Goal: Communication & Community: Answer question/provide support

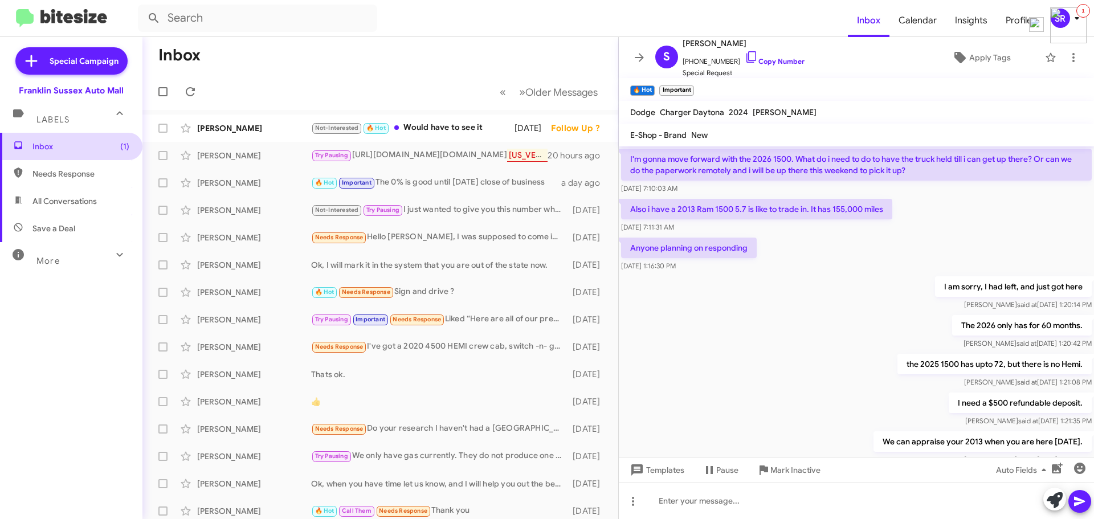
scroll to position [510, 0]
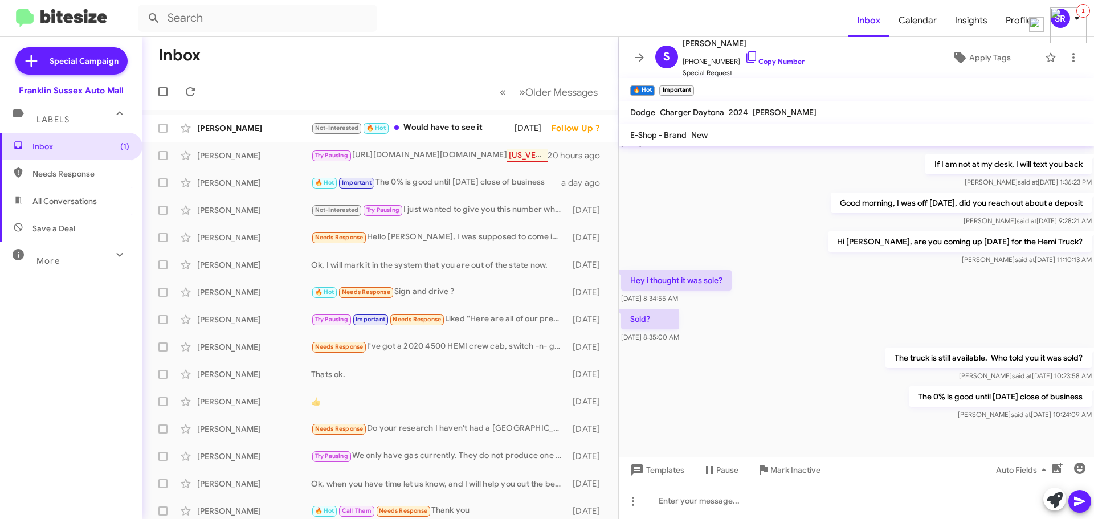
click at [63, 175] on span "Needs Response" at bounding box center [80, 173] width 97 height 11
type input "in:needs-response"
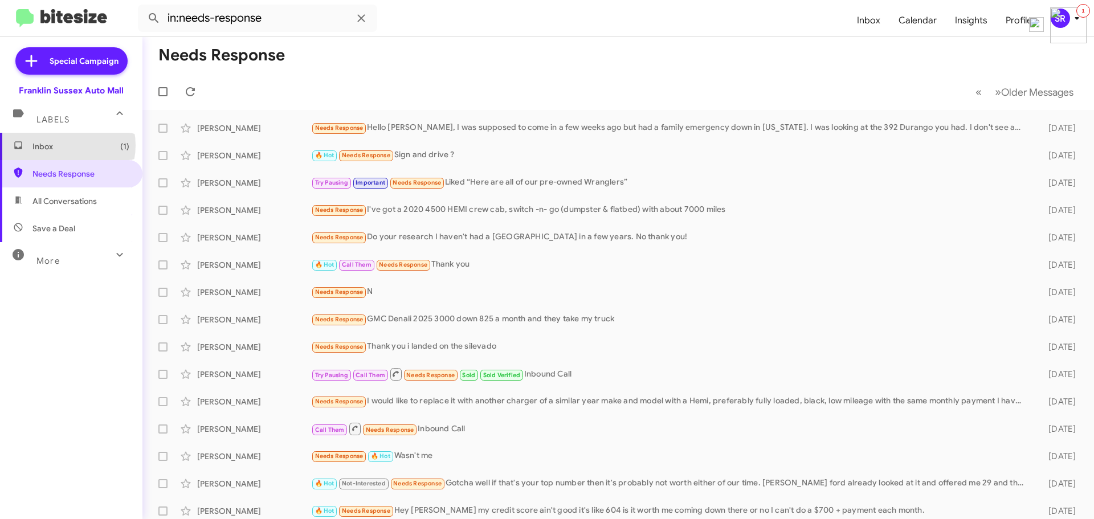
click at [62, 145] on span "Inbox (1)" at bounding box center [80, 146] width 97 height 11
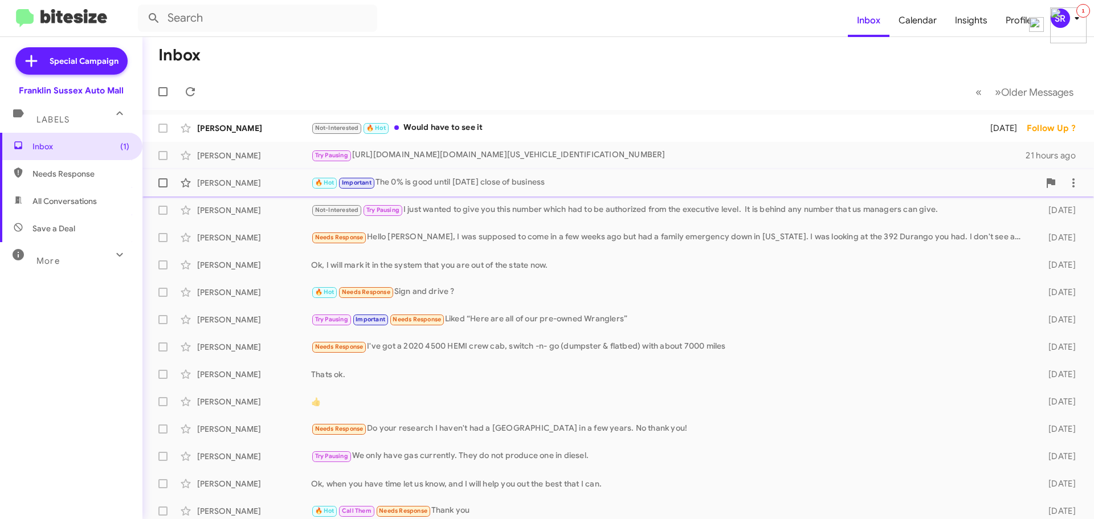
click at [416, 181] on div "🔥 Hot Important The 0% is good until [DATE] close of business" at bounding box center [675, 182] width 728 height 13
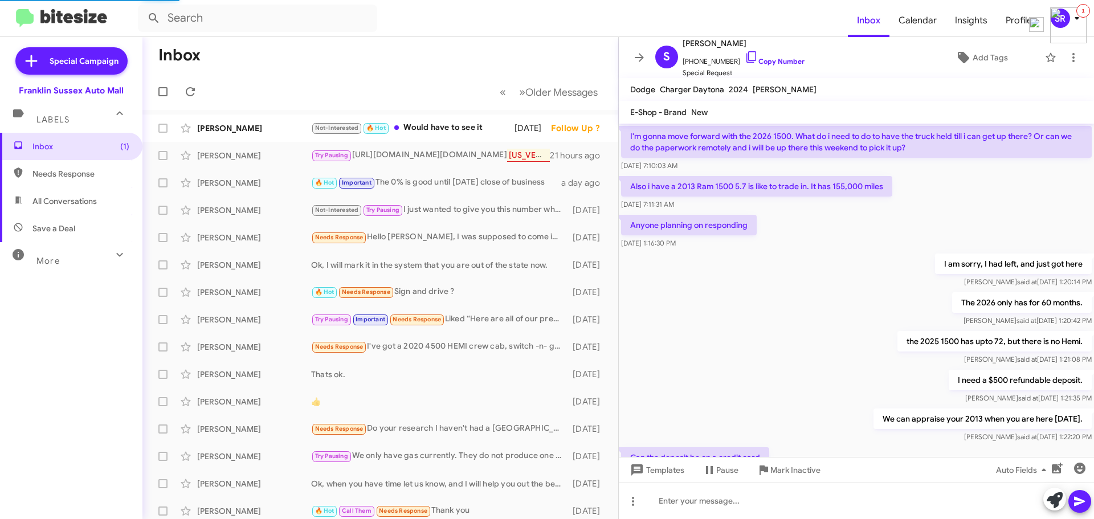
scroll to position [464, 0]
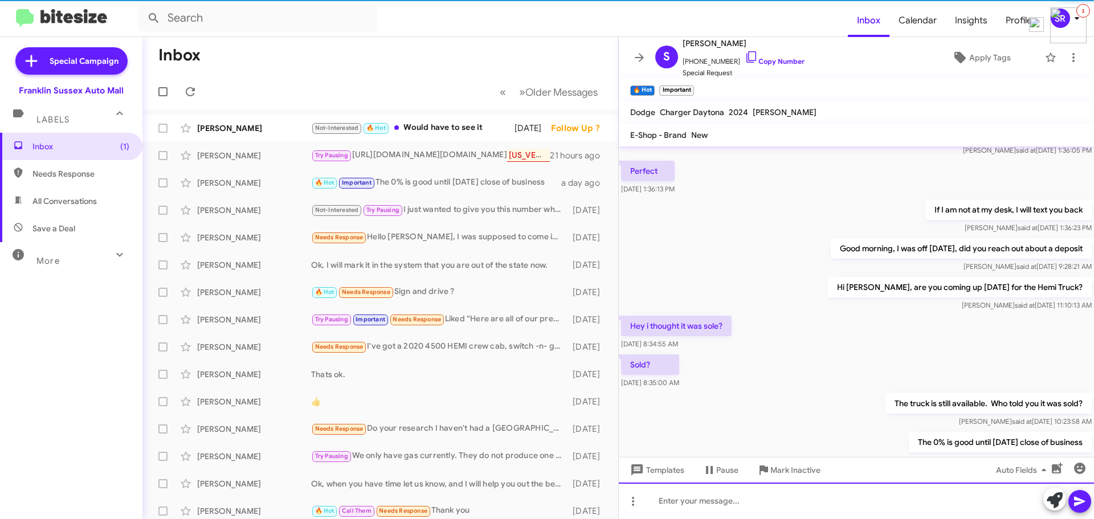
click at [698, 504] on div at bounding box center [856, 500] width 475 height 36
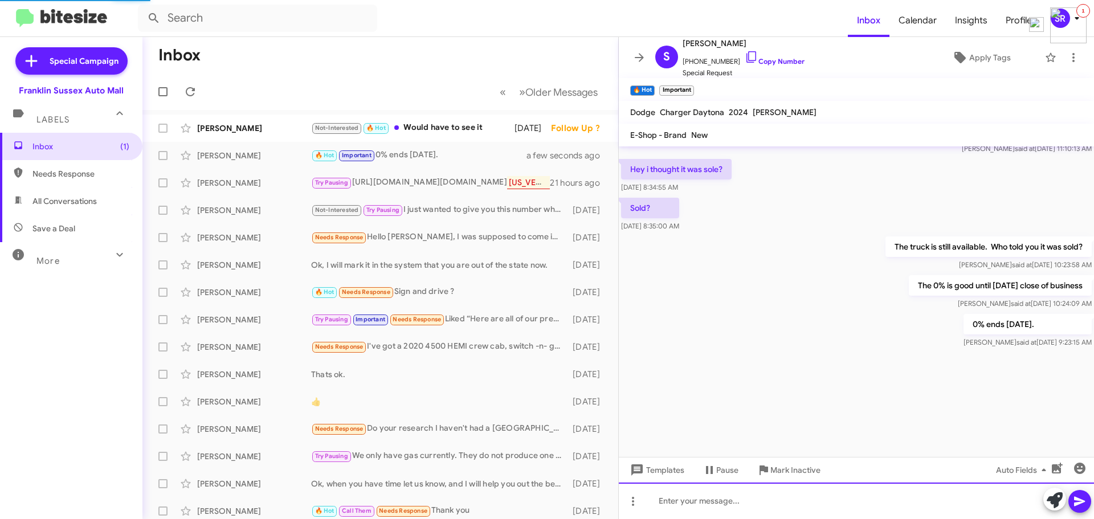
scroll to position [1463, 0]
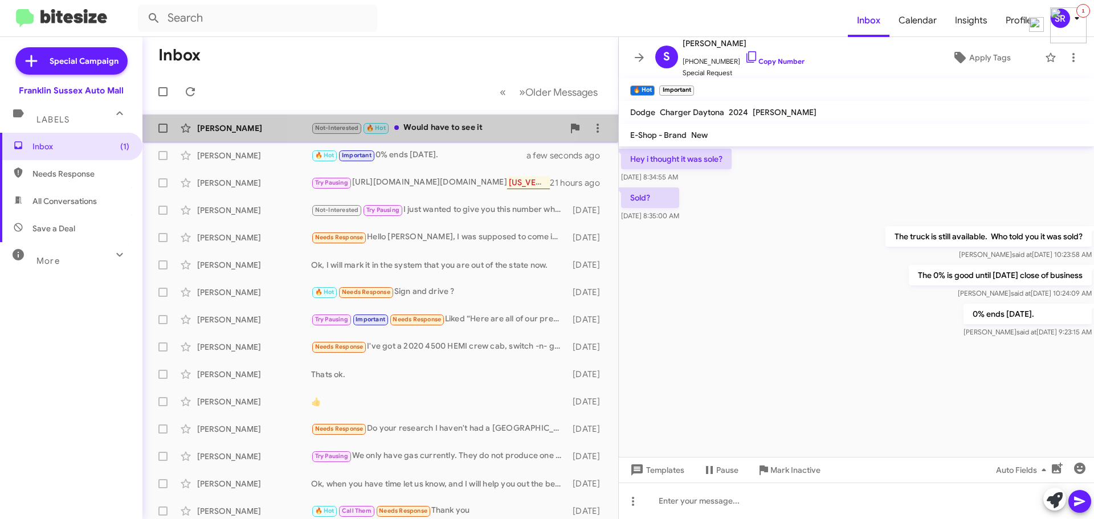
click at [440, 134] on div "Not-Interested 🔥 Hot Would have to see it" at bounding box center [437, 127] width 252 height 13
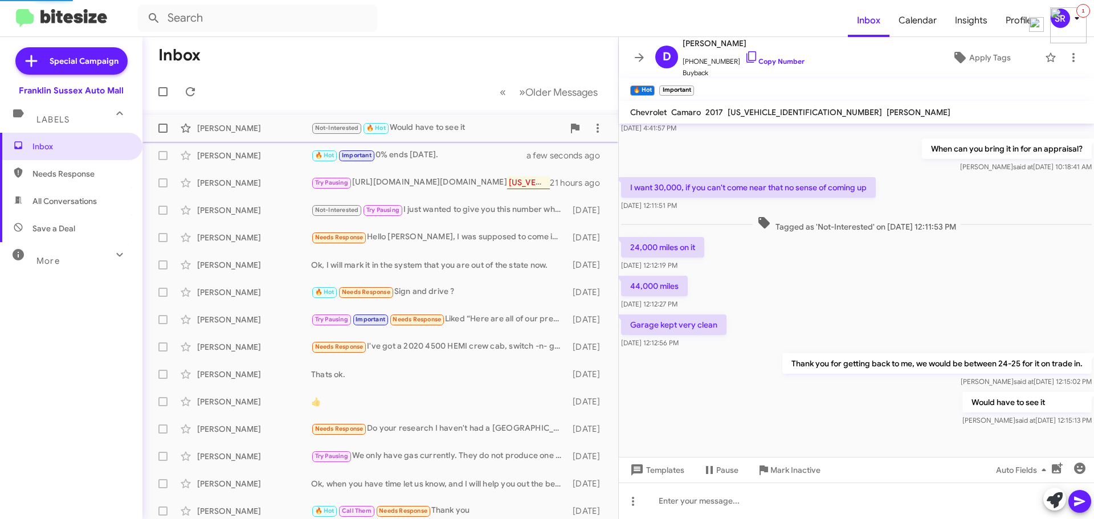
scroll to position [99, 0]
click at [104, 173] on span "Needs Response" at bounding box center [80, 173] width 97 height 11
type input "in:needs-response"
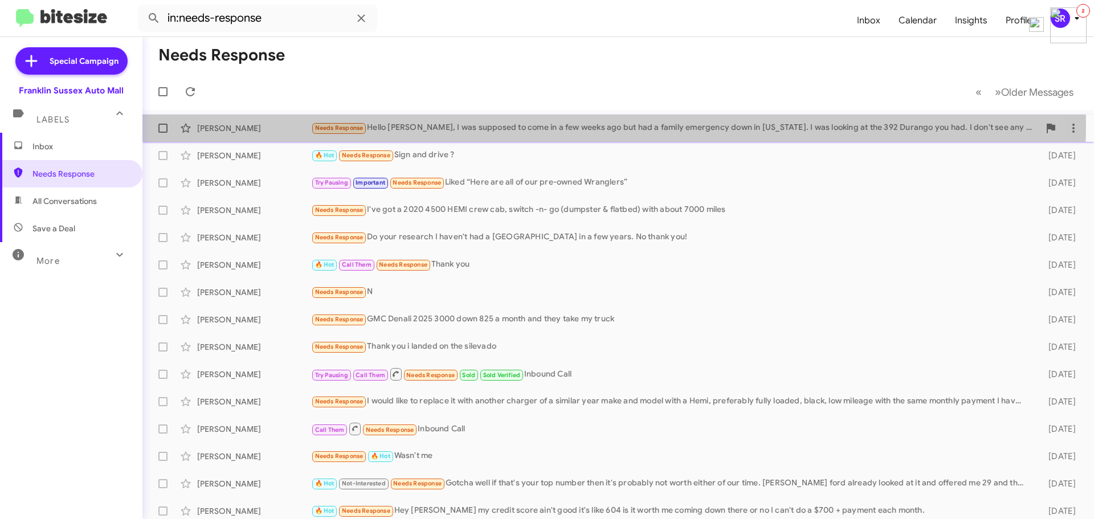
click at [569, 124] on div "Needs Response Hello [PERSON_NAME], I was supposed to come in a few weeks ago b…" at bounding box center [675, 127] width 728 height 13
